Goal: Communication & Community: Answer question/provide support

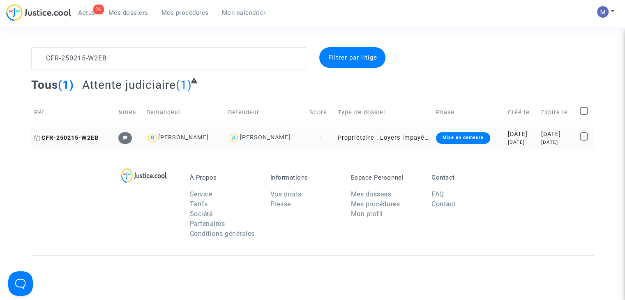
type textarea "CFR-250215-W2EB"
click at [83, 135] on span "CFR-250215-W2EB" at bounding box center [66, 137] width 64 height 7
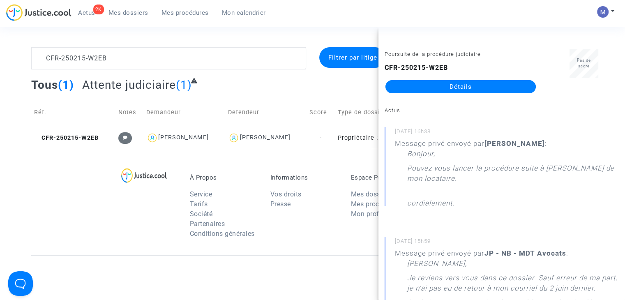
click at [455, 86] on link "Détails" at bounding box center [460, 86] width 150 height 13
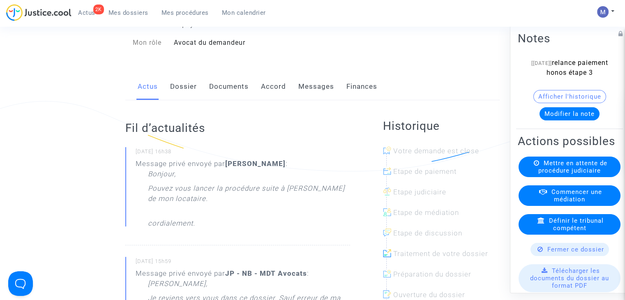
scroll to position [82, 0]
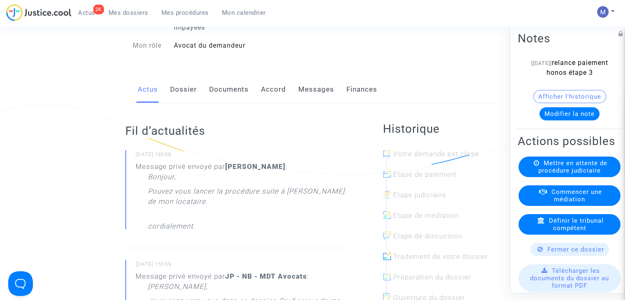
click at [315, 102] on link "Messages" at bounding box center [316, 89] width 36 height 27
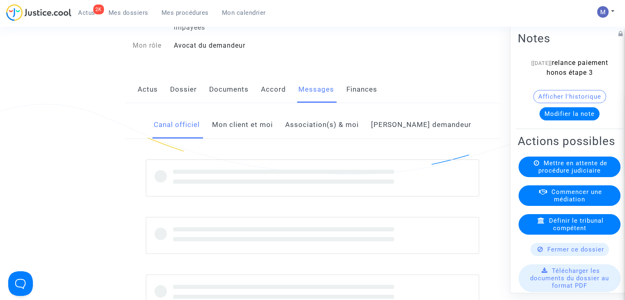
click at [260, 132] on link "Mon client et moi" at bounding box center [242, 124] width 61 height 27
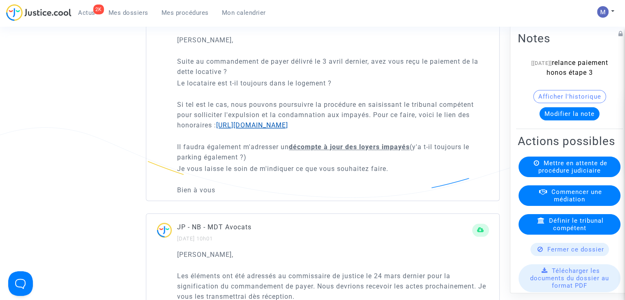
scroll to position [739, 0]
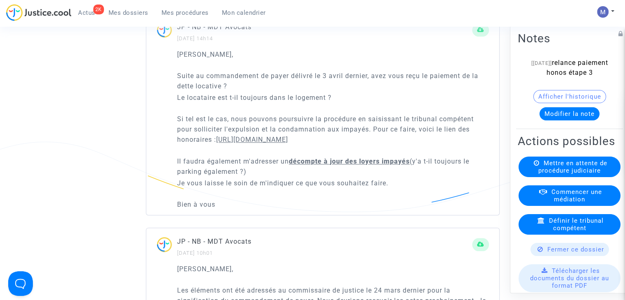
drag, startPoint x: 373, startPoint y: 137, endPoint x: 254, endPoint y: 174, distance: 124.3
click at [393, 178] on div "[PERSON_NAME], Suite au commandement de payer délivré le 3 avril dernier, avez …" at bounding box center [333, 129] width 312 height 160
copy div "Pour ce faire, voici le lien des honoraires : [URL][DOMAIN_NAME] Il faudra égal…"
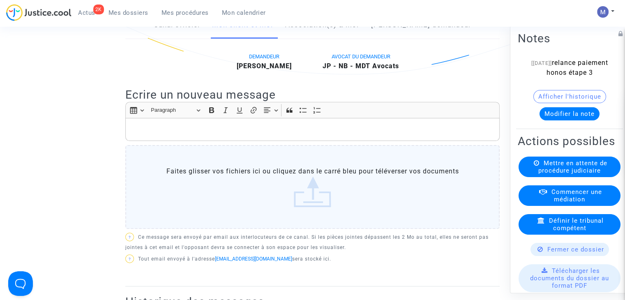
scroll to position [82, 0]
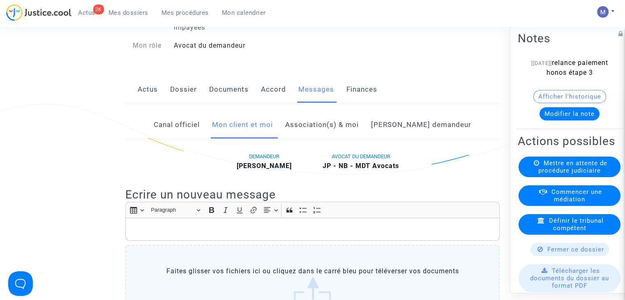
click at [130, 235] on p "Rich Text Editor, main" at bounding box center [313, 229] width 366 height 10
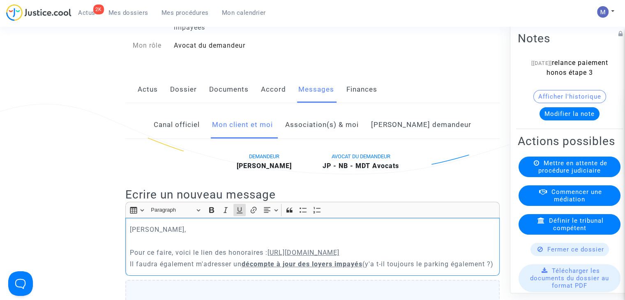
click at [422, 258] on p "Pour ce faire, voici le lien des honoraires : [URL][DOMAIN_NAME] ​​​​​​​" at bounding box center [313, 252] width 366 height 10
click at [162, 269] on p "Il faudra également m'adresser un décompte à jour des loyers impayés (y'a t-il …" at bounding box center [313, 264] width 366 height 10
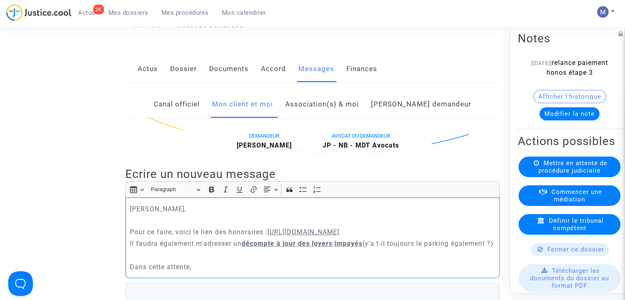
scroll to position [126, 0]
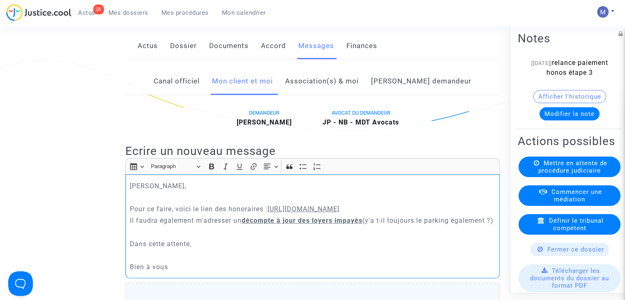
click at [430, 214] on p "Pour ce faire, voici le lien des honoraires : [URL][DOMAIN_NAME]" at bounding box center [313, 209] width 366 height 10
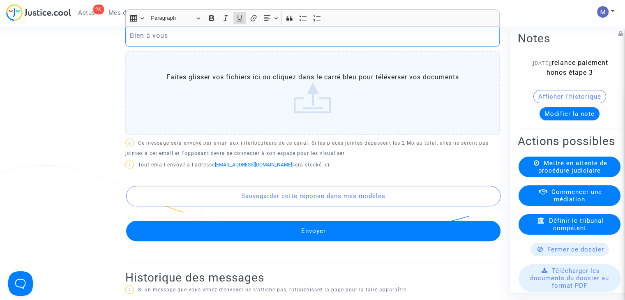
scroll to position [413, 0]
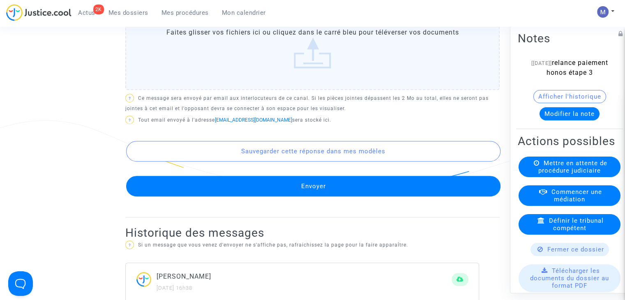
click at [302, 196] on button "Envoyer" at bounding box center [313, 186] width 374 height 21
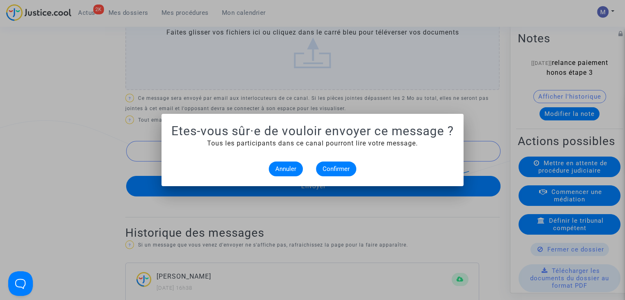
scroll to position [0, 0]
click at [329, 168] on span "Confirmer" at bounding box center [335, 168] width 27 height 7
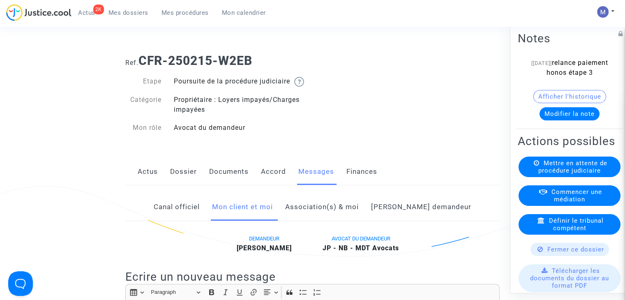
click at [128, 10] on span "Mes dossiers" at bounding box center [128, 12] width 40 height 7
